Goal: Find specific page/section: Find specific page/section

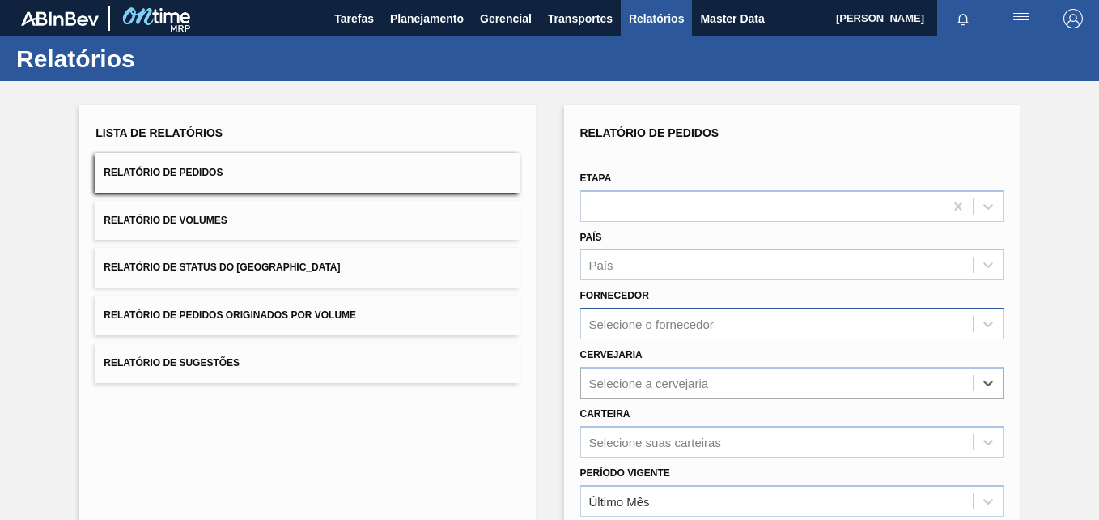
scroll to position [134, 0]
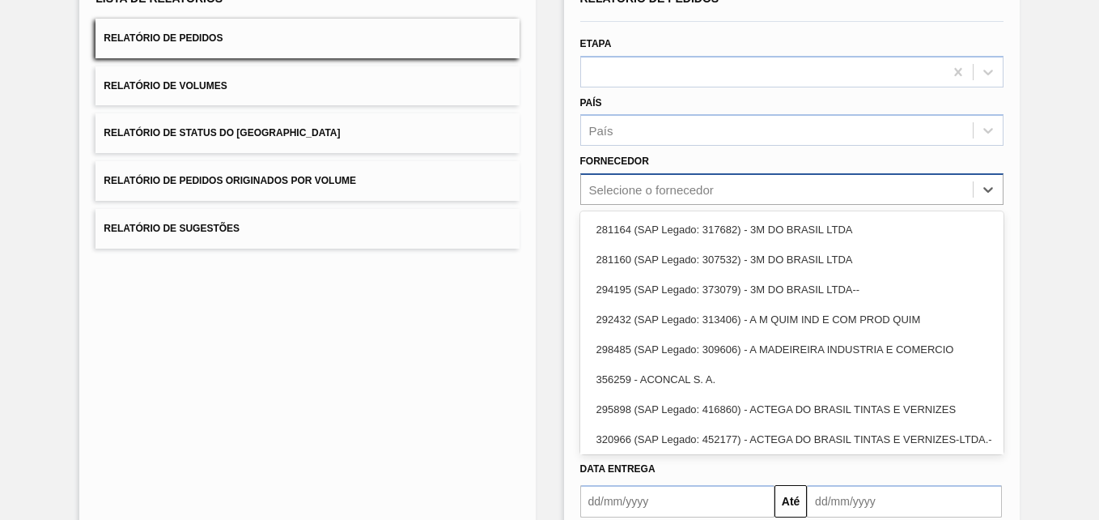
click at [657, 181] on div "Selecione o fornecedor" at bounding box center [777, 189] width 392 height 23
paste input "280430"
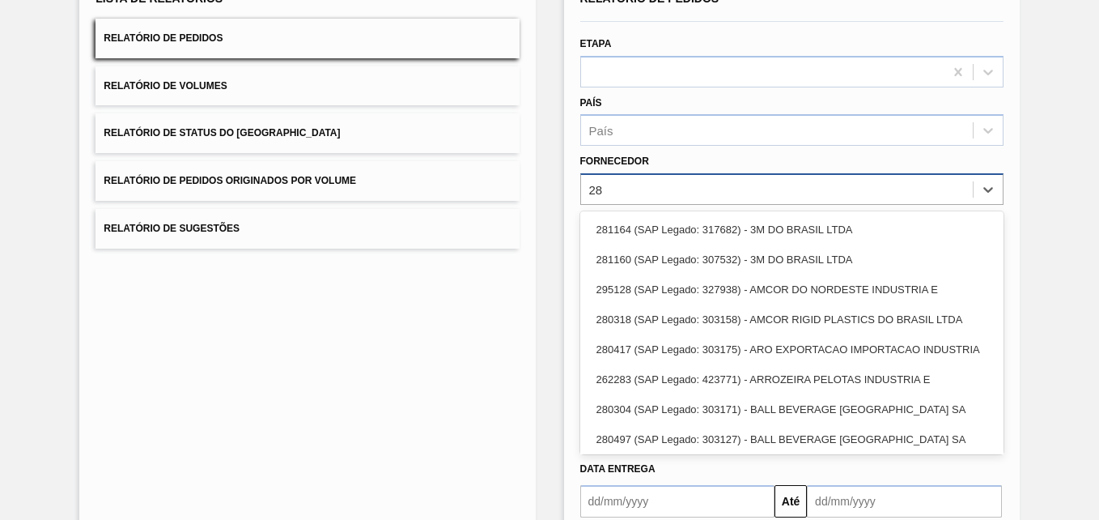
type input "2"
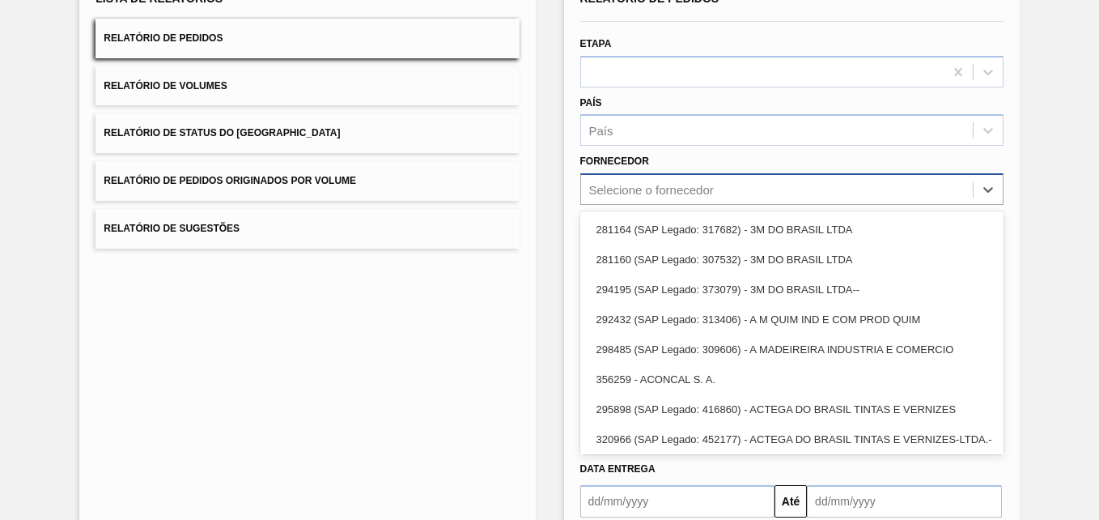
paste input "280430"
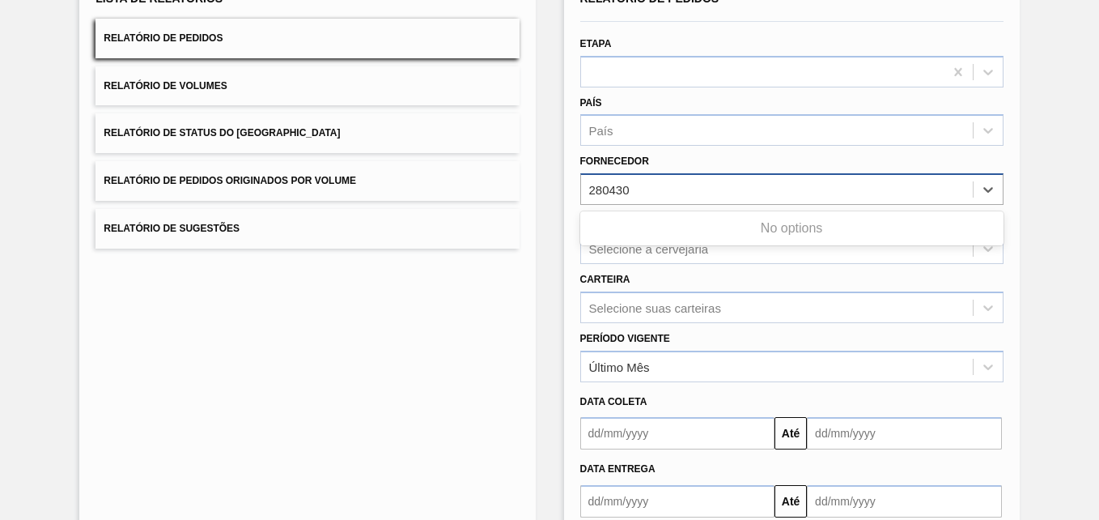
type input "280430"
click at [549, 168] on div "Lista de Relatórios Relatório de Pedidos Relatório de Volumes Relatório de Stat…" at bounding box center [549, 281] width 1099 height 668
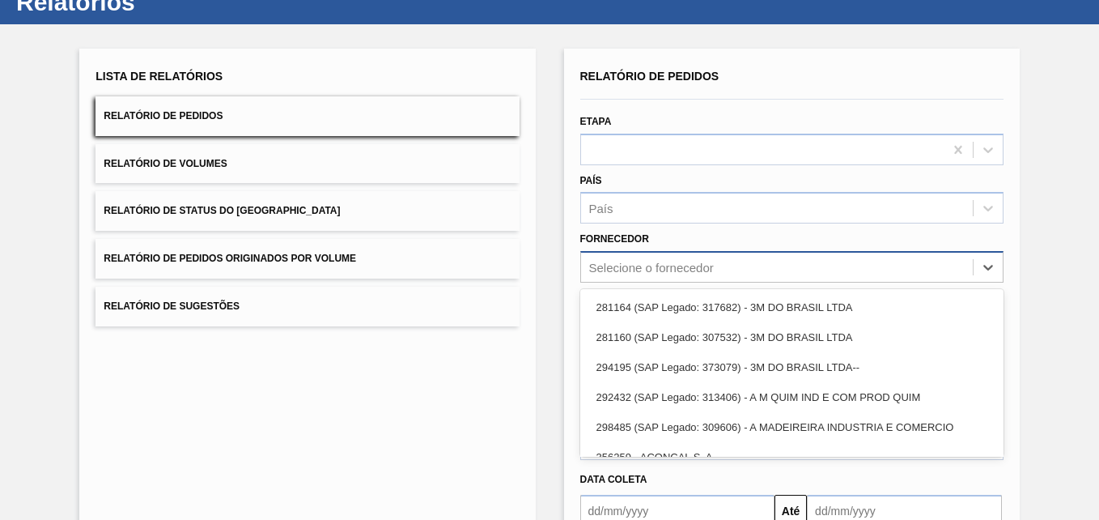
click at [685, 282] on div "option 281164 (SAP Legado: 317682) - 3M DO BRASIL LTDA focused, 1 of 101. 101 r…" at bounding box center [791, 267] width 423 height 32
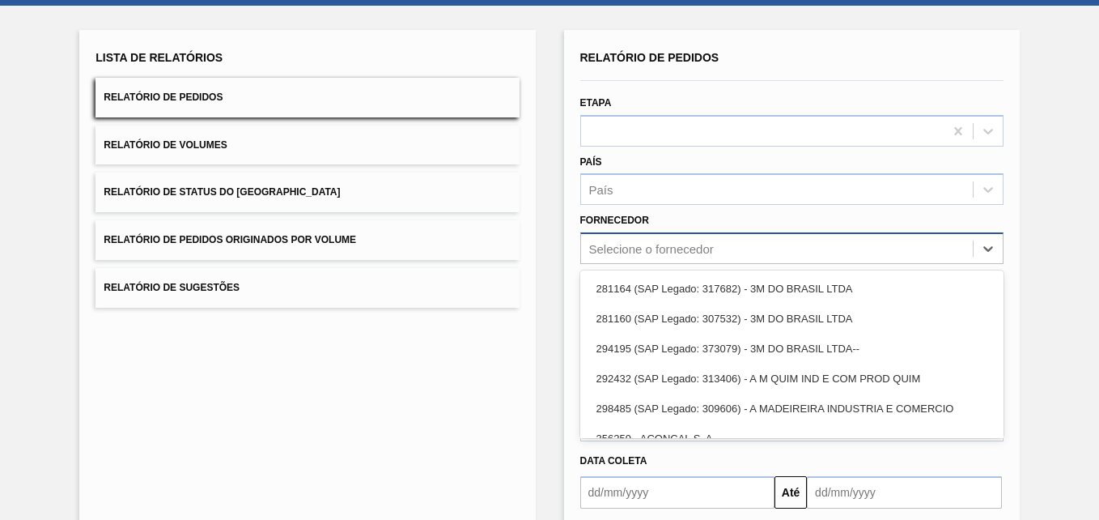
paste input "280430"
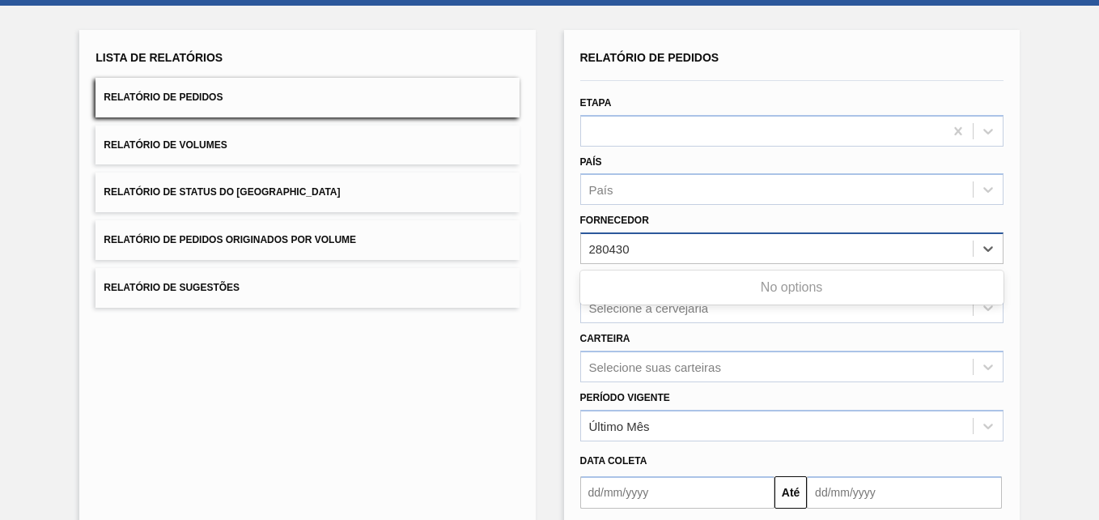
type input "280430"
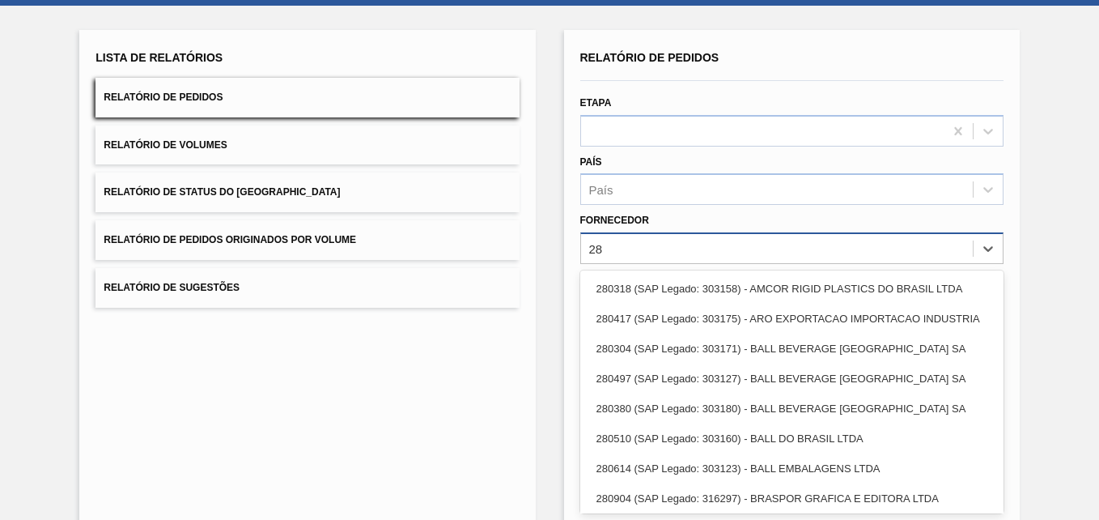
type input "2"
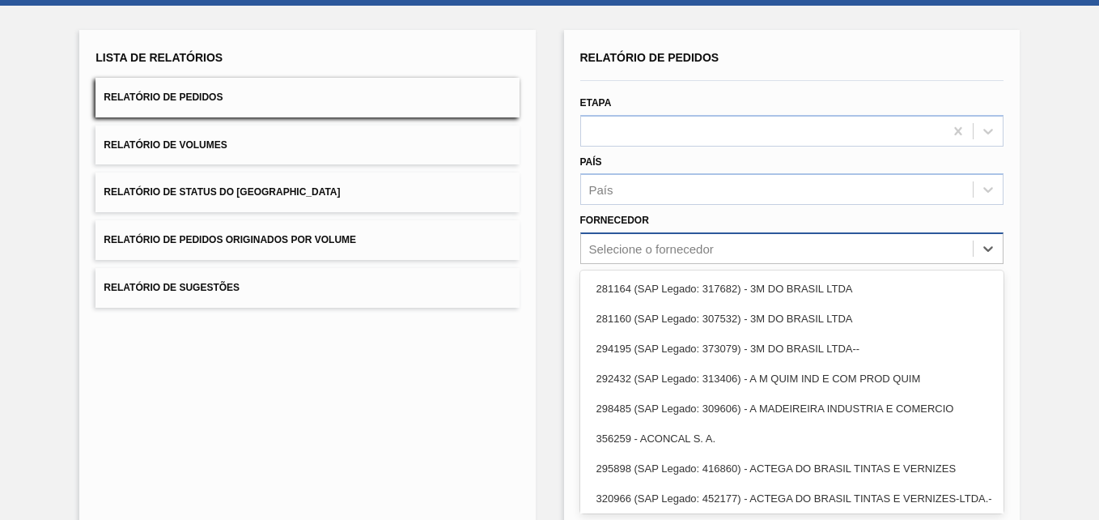
click at [410, 373] on div "Lista de Relatórios Relatório de Pedidos Relatório de Volumes Relatório de Stat…" at bounding box center [307, 342] width 456 height 624
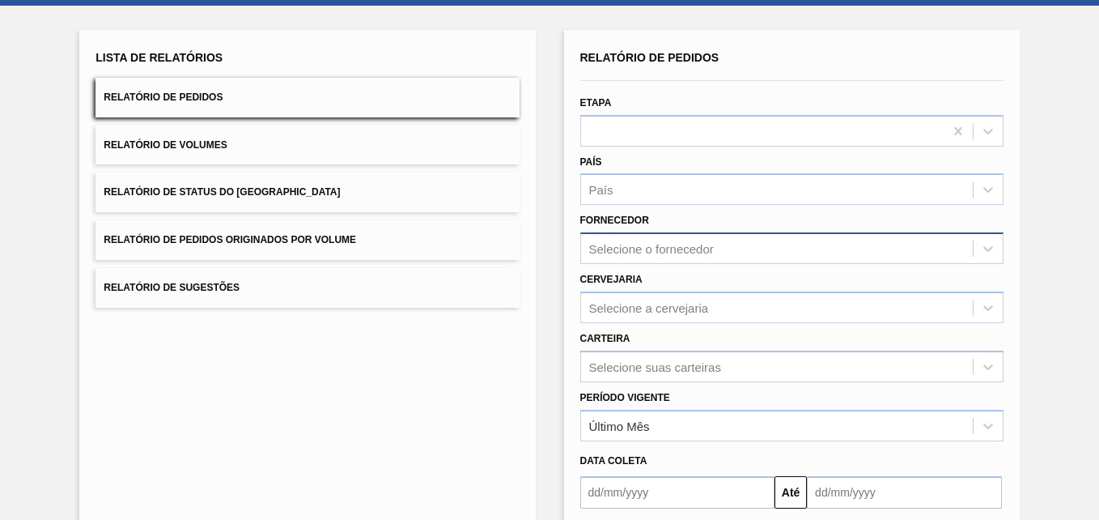
click at [665, 252] on div "Selecione o fornecedor" at bounding box center [651, 249] width 125 height 14
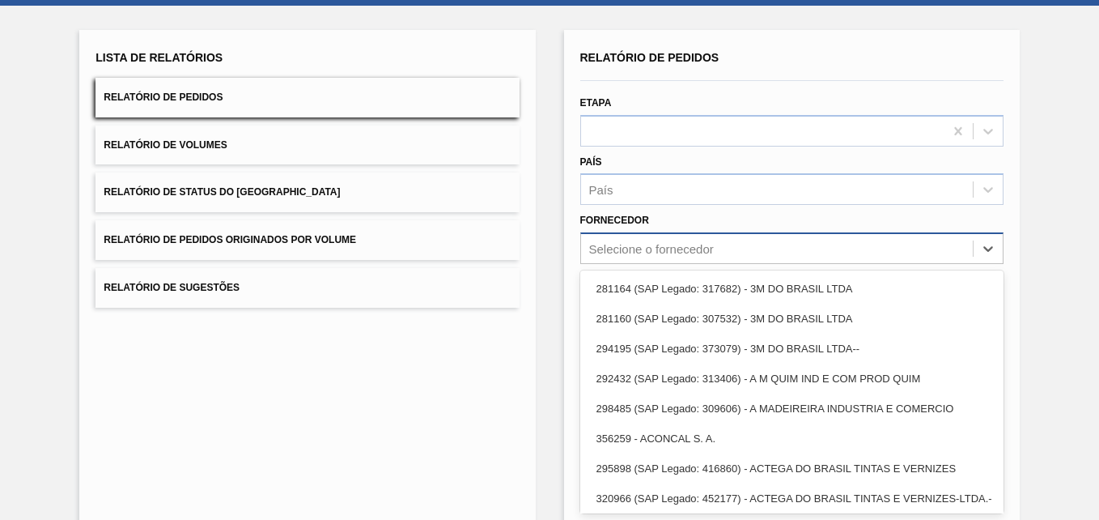
paste input "280430"
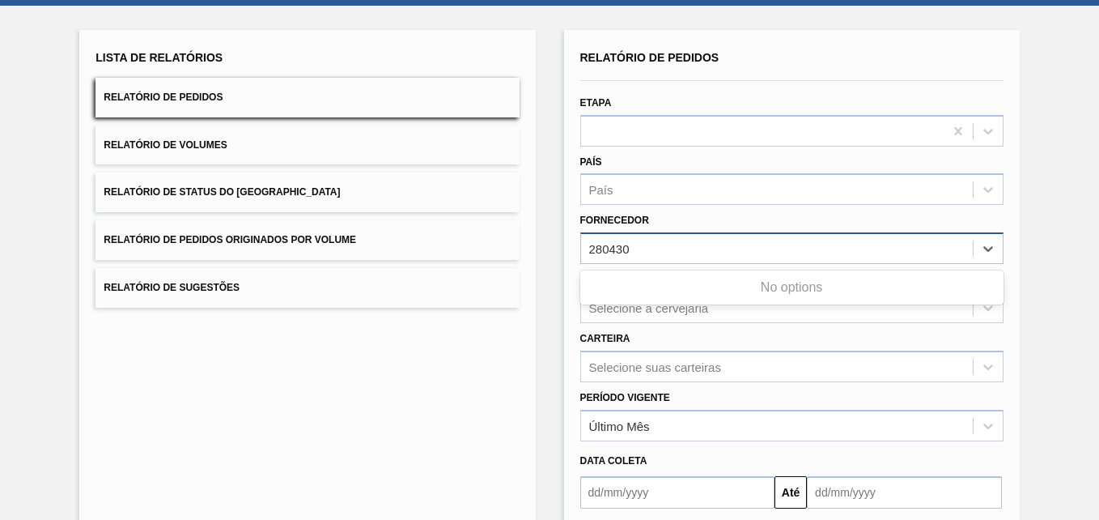
type input "280430"
